Goal: Check status: Check status

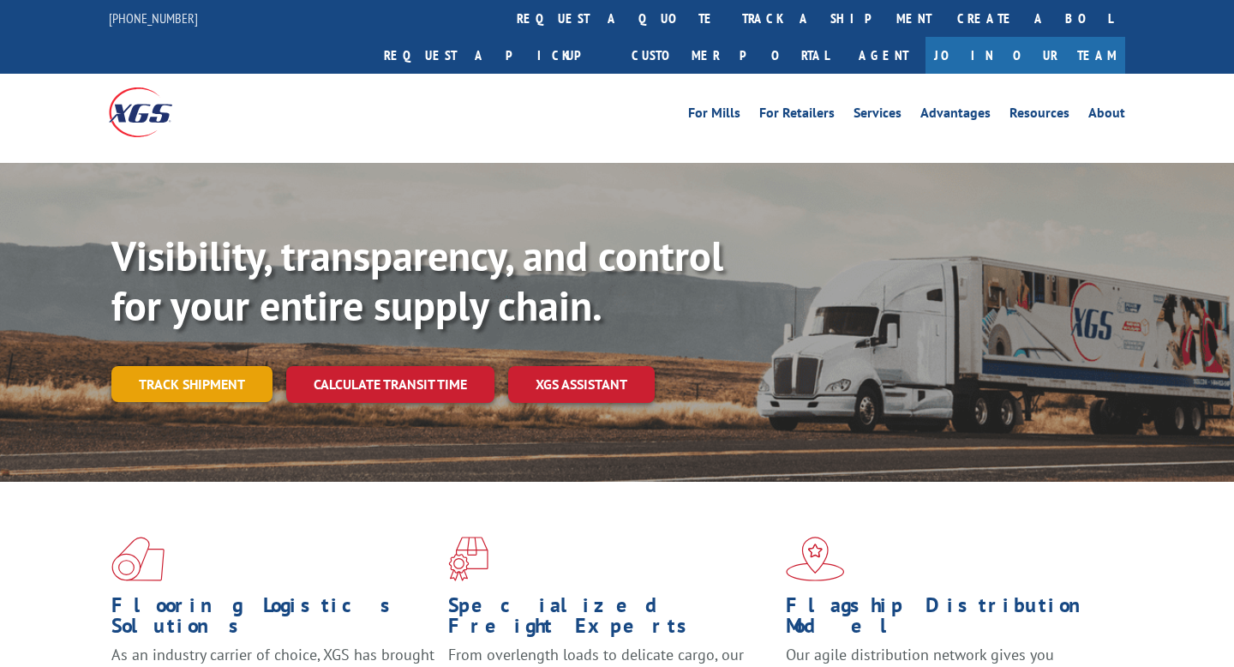
click at [235, 366] on link "Track shipment" at bounding box center [191, 384] width 161 height 36
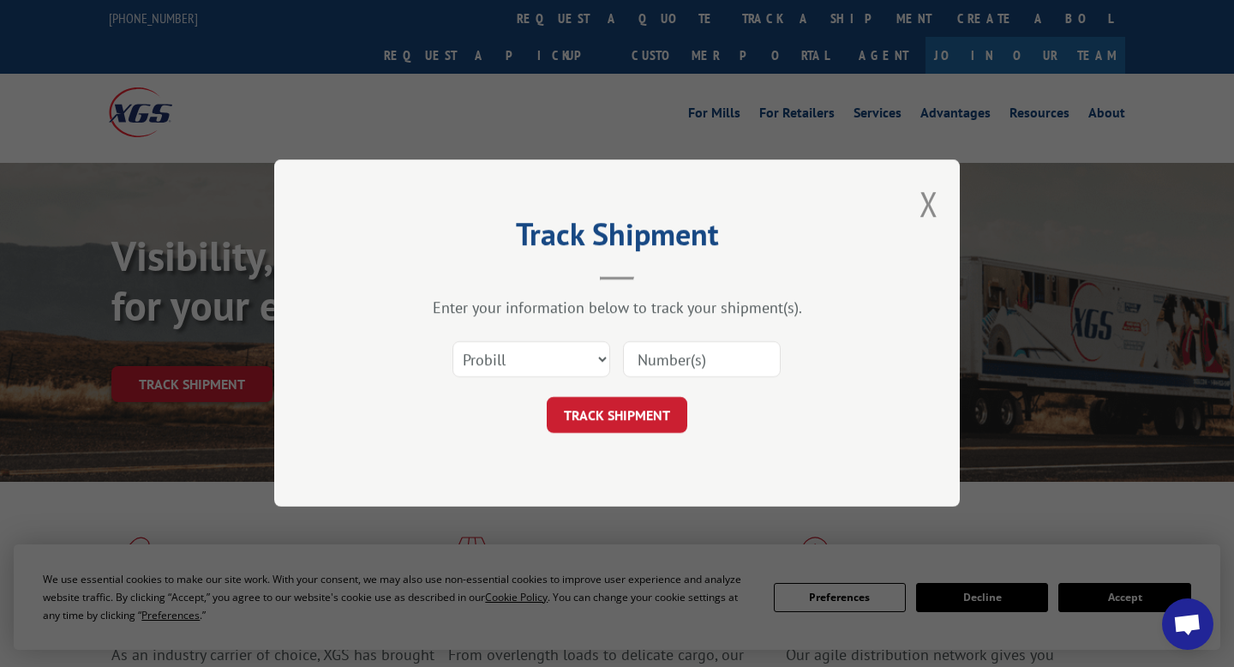
click at [669, 358] on input at bounding box center [702, 360] width 158 height 36
paste input "45719267-4"
type input "45719267-4"
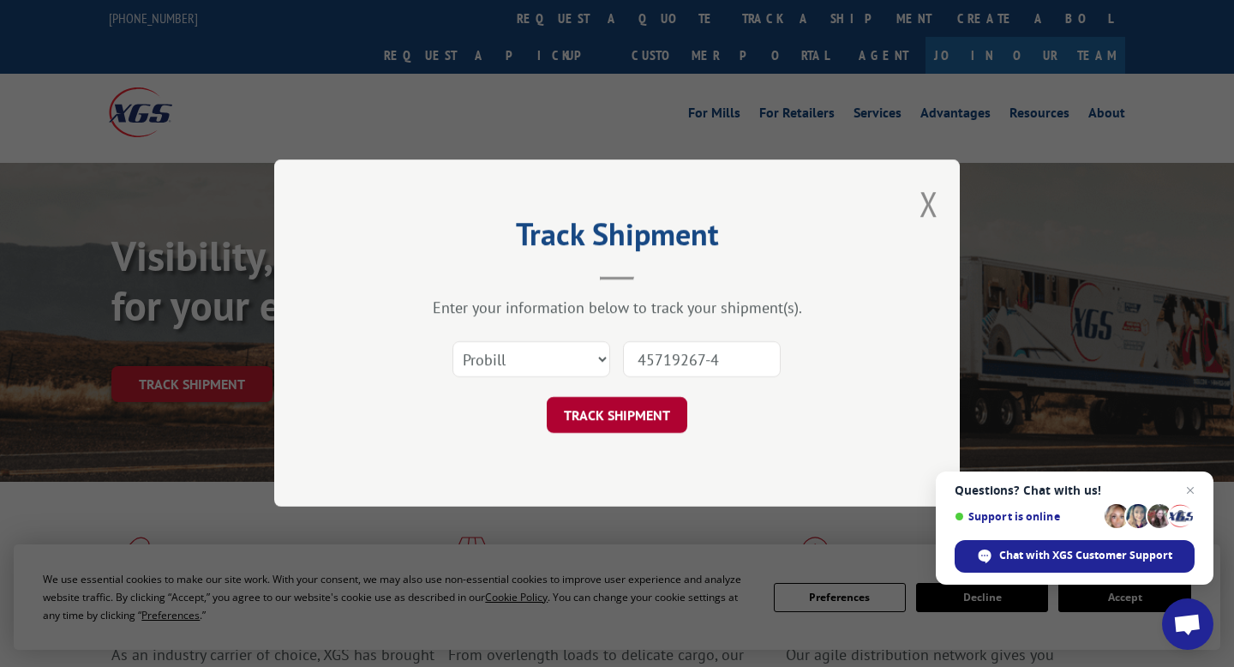
click at [668, 417] on button "TRACK SHIPMENT" at bounding box center [617, 416] width 141 height 36
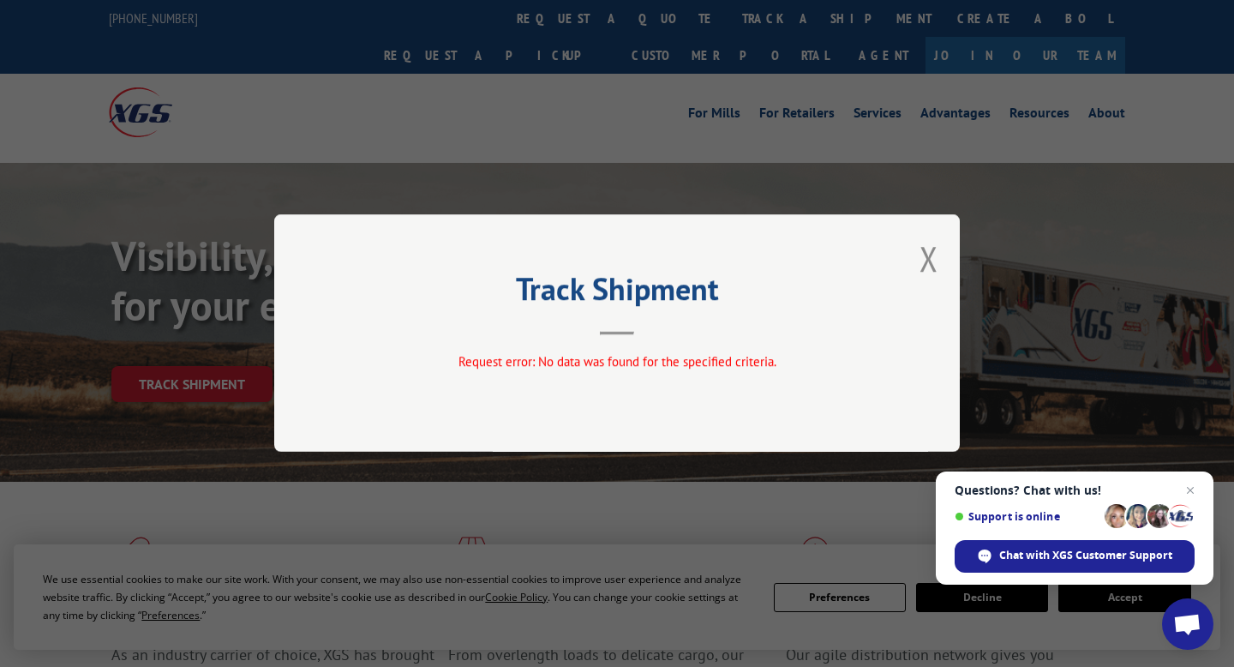
click at [914, 247] on div "Track Shipment Request error: No data was found for the specified criteria." at bounding box center [617, 332] width 686 height 237
click at [943, 249] on div "Track Shipment Request error: No data was found for the specified criteria." at bounding box center [617, 332] width 686 height 237
click at [932, 252] on button "Close modal" at bounding box center [929, 258] width 19 height 45
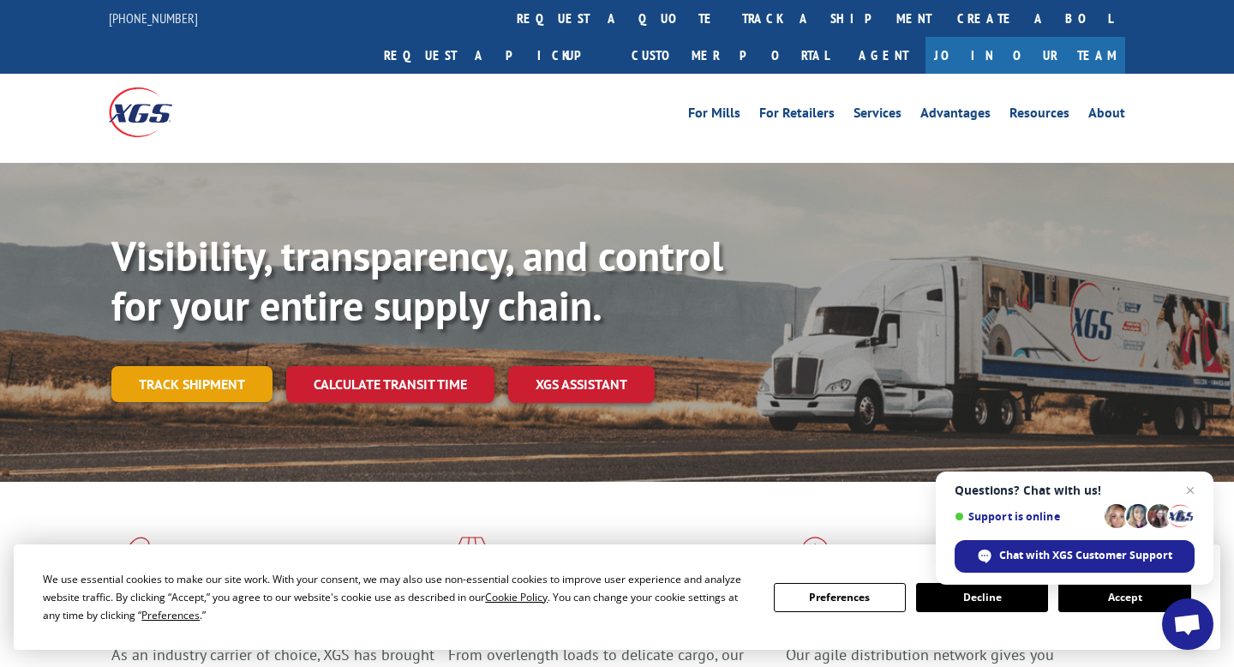
click at [231, 366] on link "Track shipment" at bounding box center [191, 384] width 161 height 36
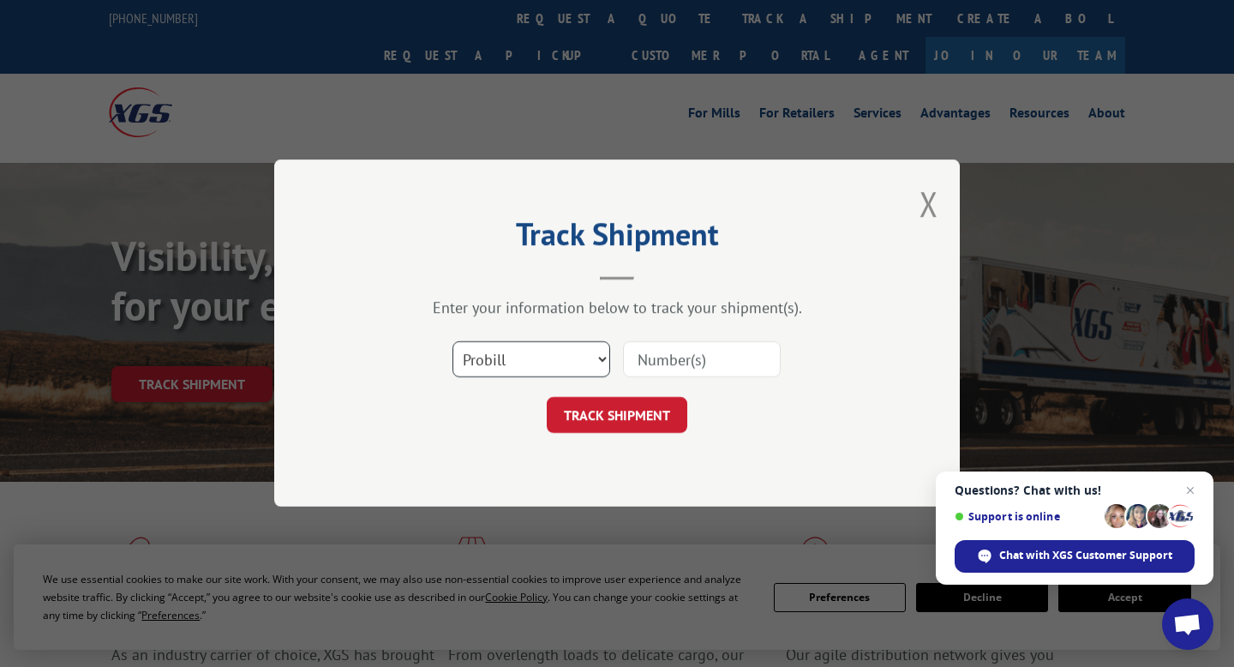
click at [484, 369] on select "Select category... Probill BOL PO" at bounding box center [532, 360] width 158 height 36
select select "bol"
click at [671, 363] on input at bounding box center [702, 360] width 158 height 36
paste input "45719267-4"
type input "45719267-4"
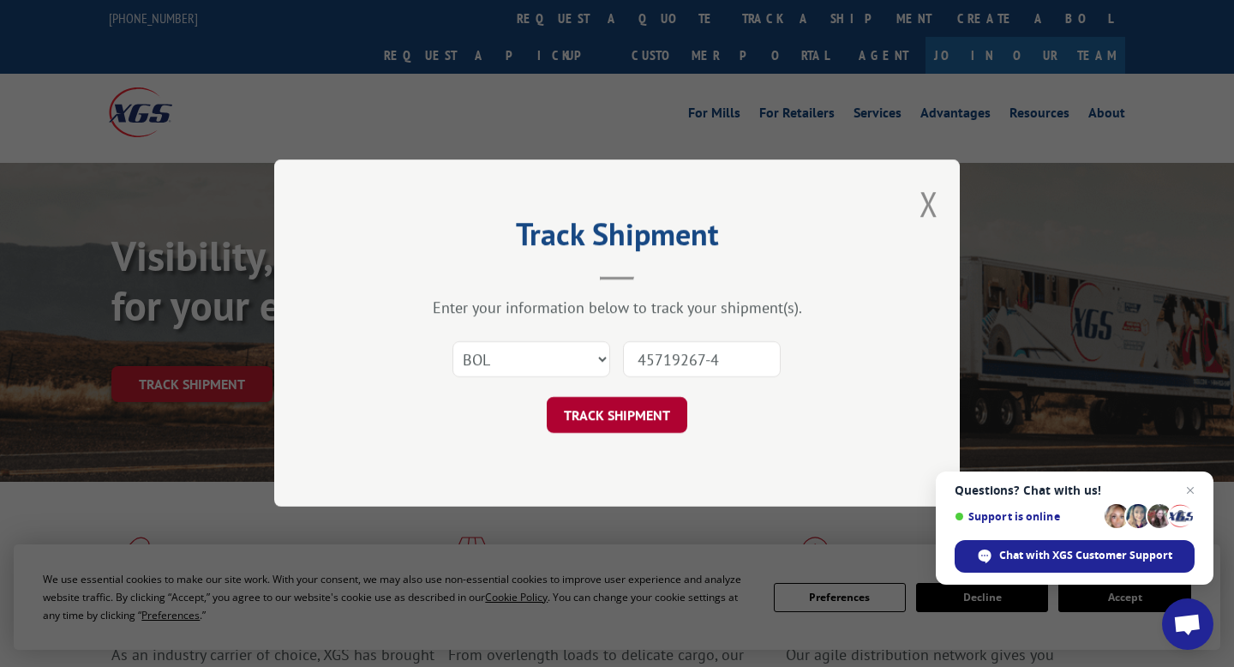
click at [649, 411] on button "TRACK SHIPMENT" at bounding box center [617, 416] width 141 height 36
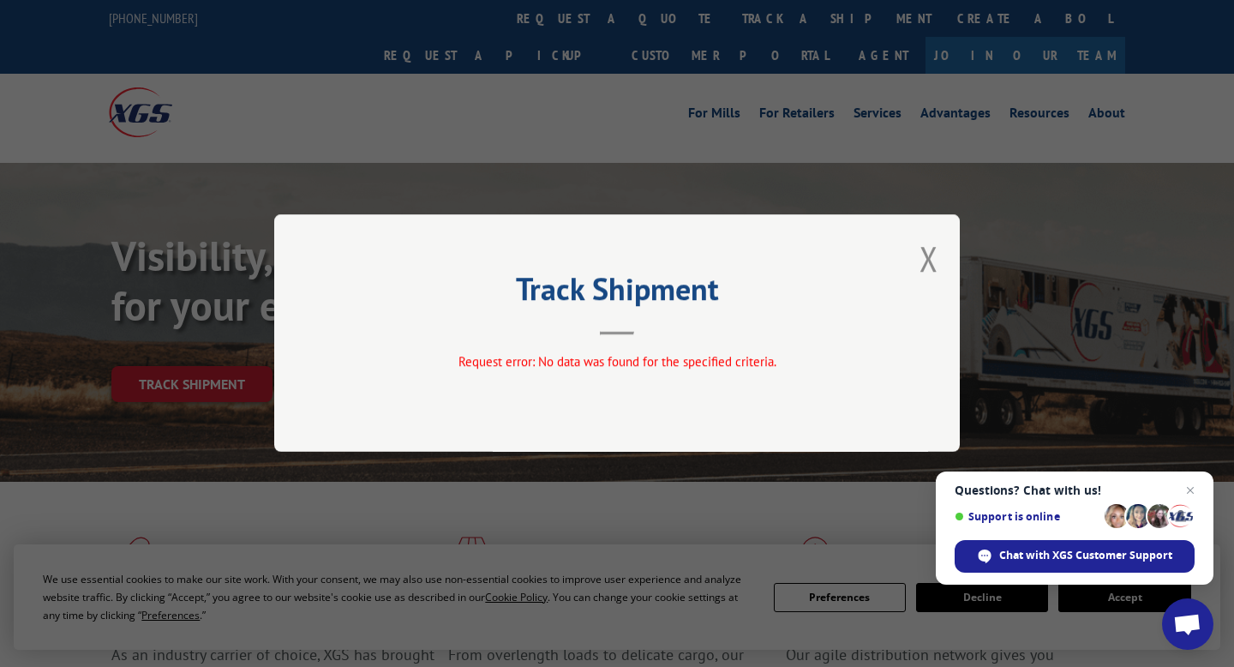
click at [624, 324] on header "Track Shipment" at bounding box center [617, 306] width 514 height 58
click at [933, 254] on button "Close modal" at bounding box center [929, 258] width 19 height 45
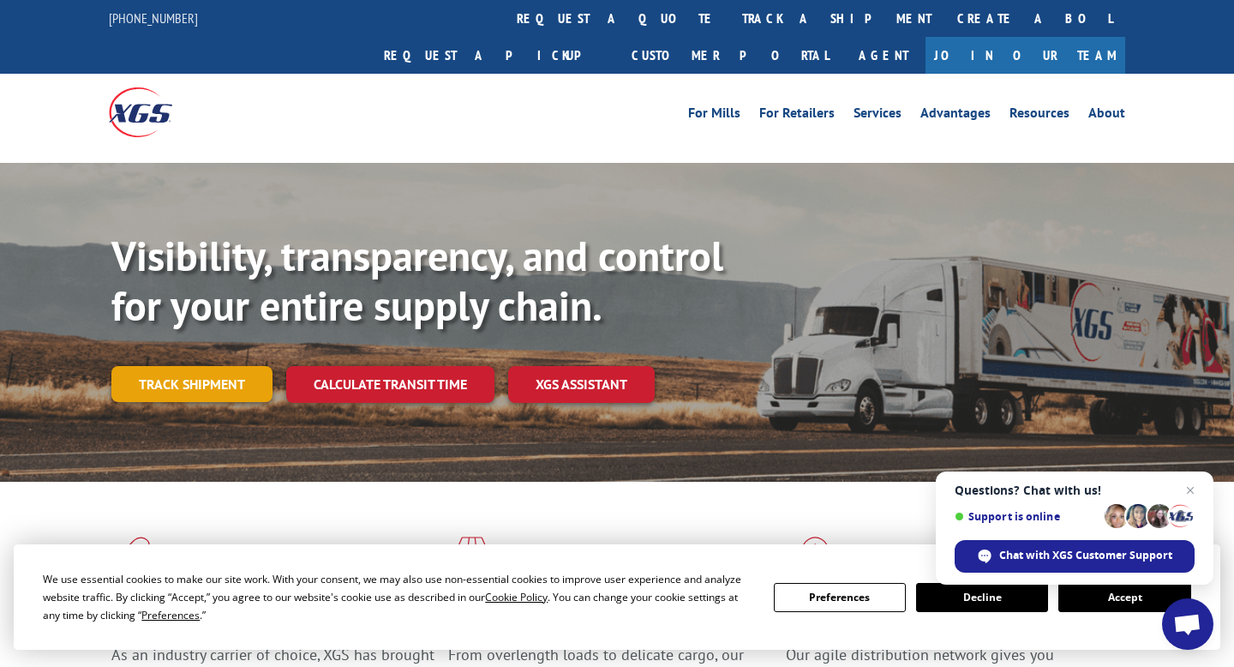
click at [224, 366] on link "Track shipment" at bounding box center [191, 384] width 161 height 36
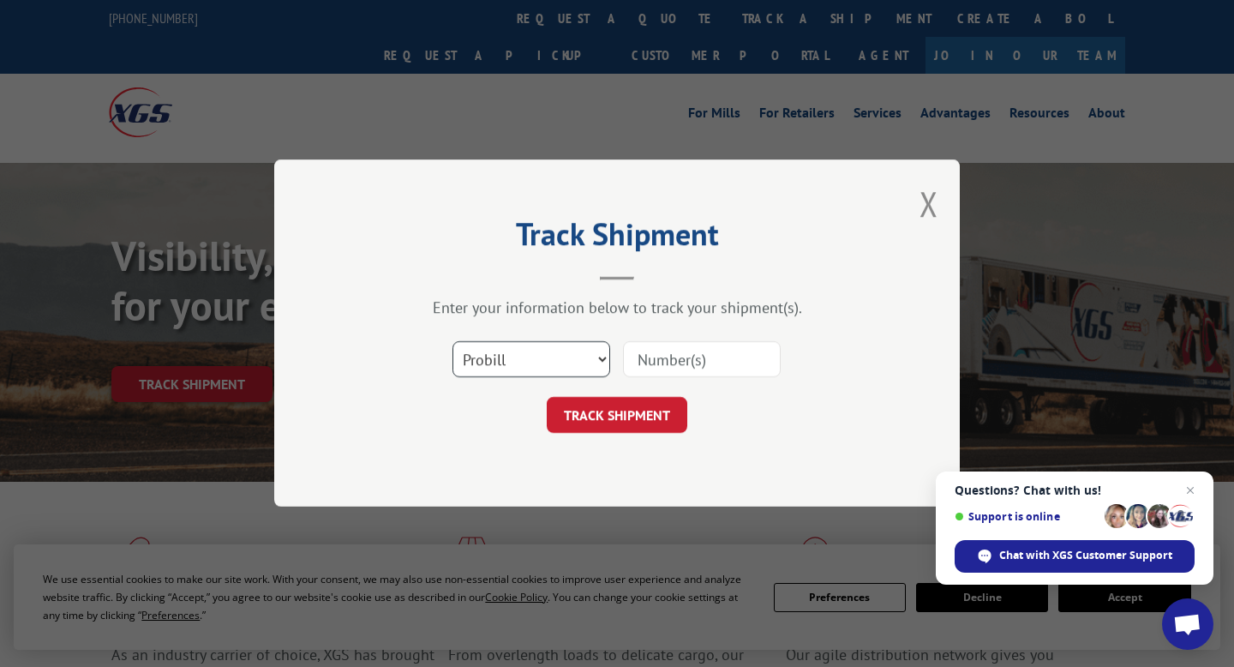
click at [497, 357] on select "Select category... Probill BOL PO" at bounding box center [532, 360] width 158 height 36
select select "bol"
click at [653, 358] on input at bounding box center [702, 360] width 158 height 36
paste input "45719267-4"
type input "45719267-4"
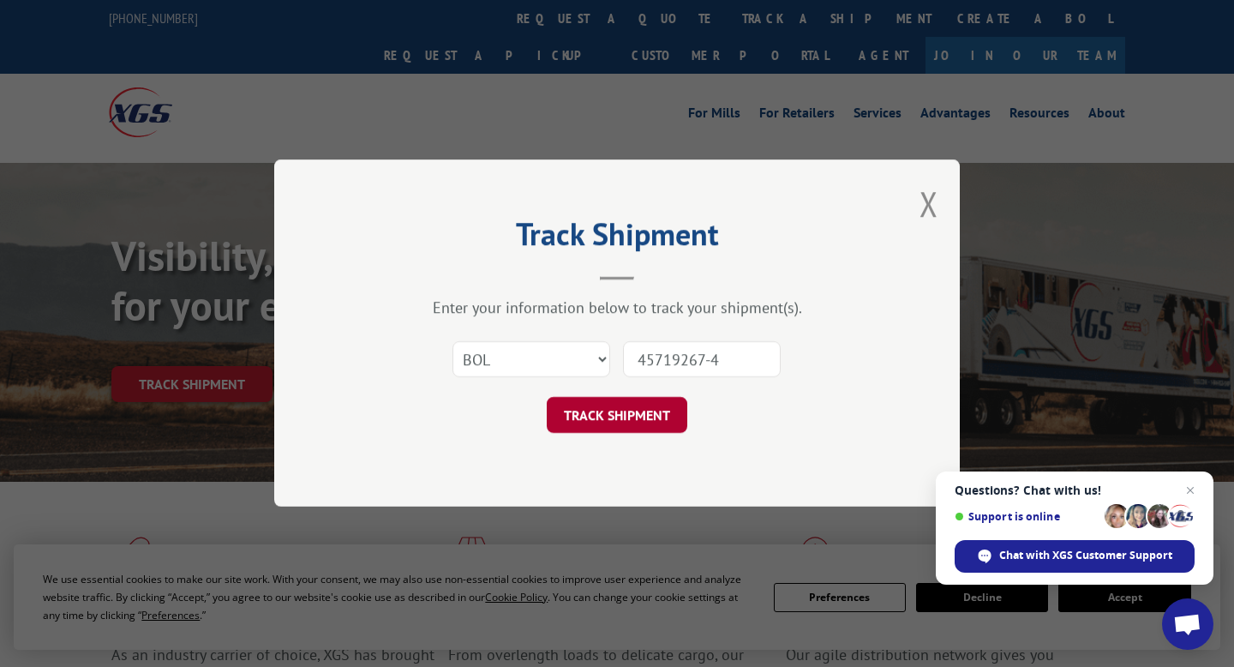
click at [668, 422] on button "TRACK SHIPMENT" at bounding box center [617, 416] width 141 height 36
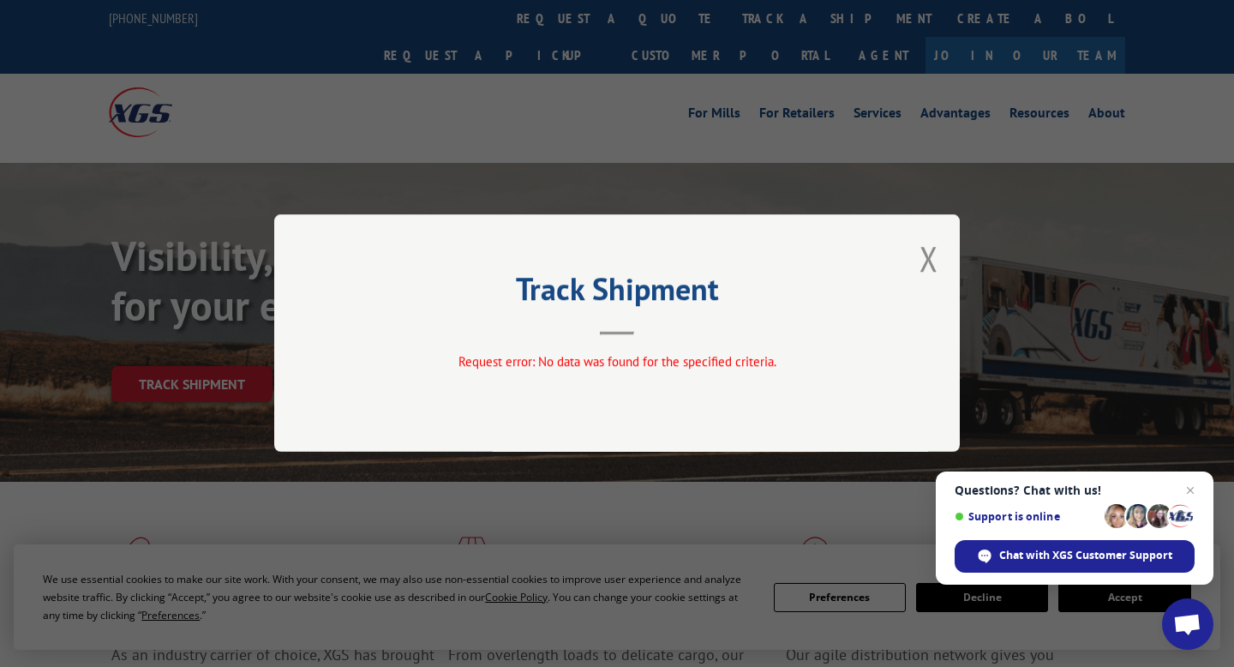
click at [924, 271] on button "Close modal" at bounding box center [929, 258] width 19 height 45
